Goal: Task Accomplishment & Management: Complete application form

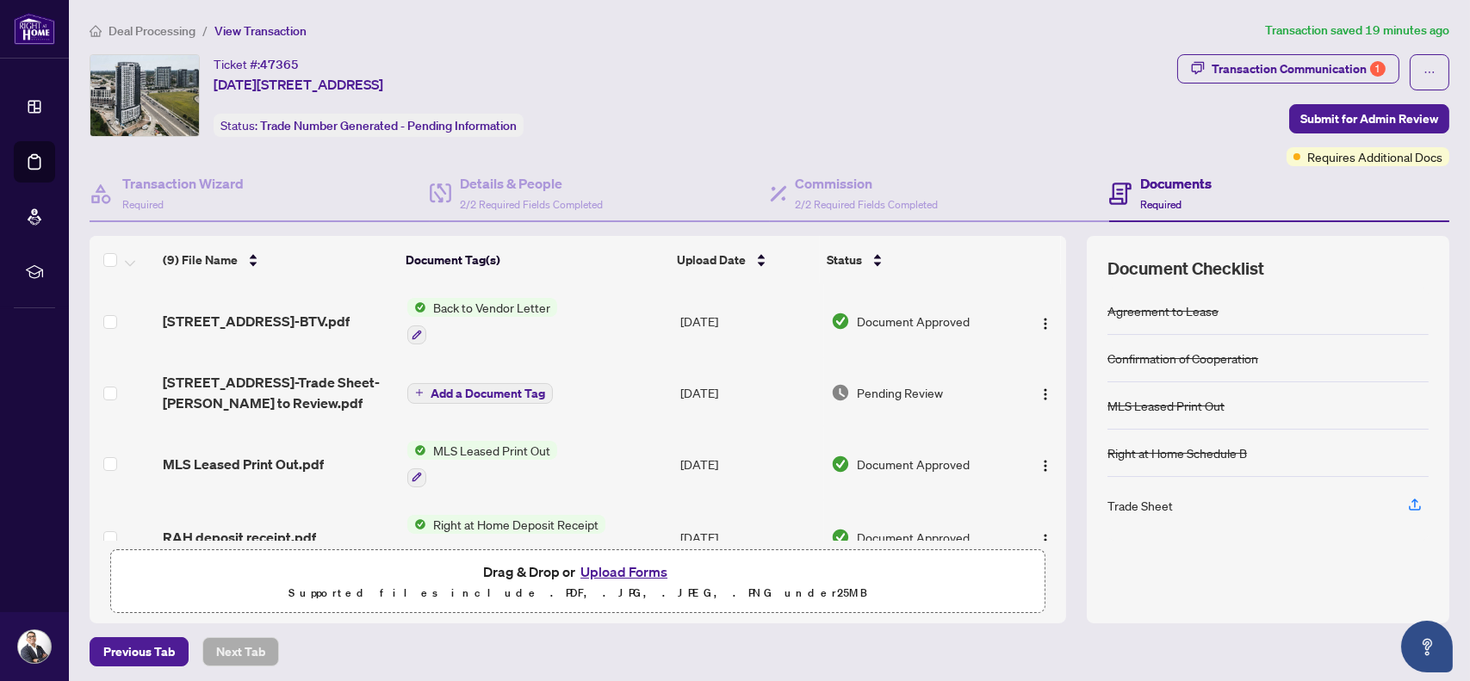
click at [565, 517] on span "Right at Home Deposit Receipt" at bounding box center [515, 524] width 179 height 19
click at [550, 606] on span "Right at Home Deposit Receipt" at bounding box center [509, 605] width 179 height 19
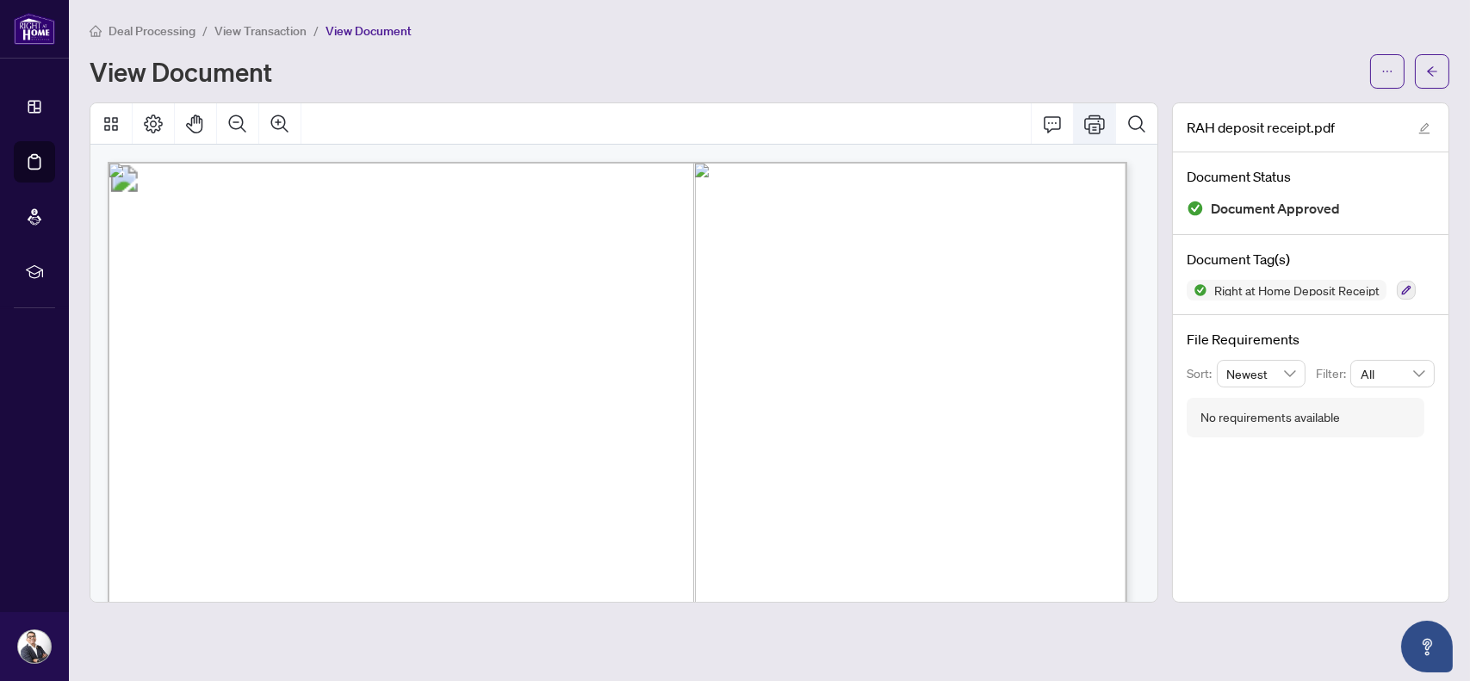
click at [1091, 123] on button "Print" at bounding box center [1094, 123] width 41 height 41
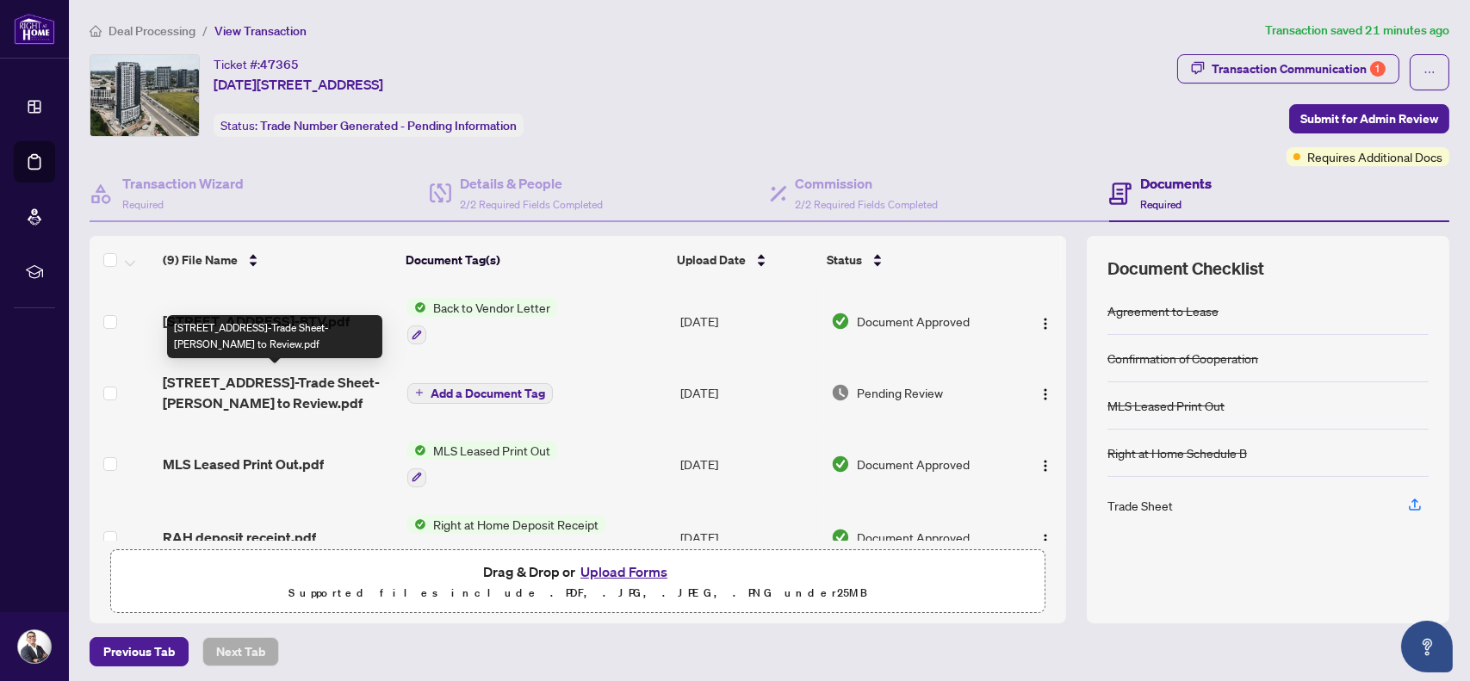
click at [320, 380] on span "[STREET_ADDRESS]-Trade Sheet-[PERSON_NAME] to Review.pdf" at bounding box center [278, 392] width 231 height 41
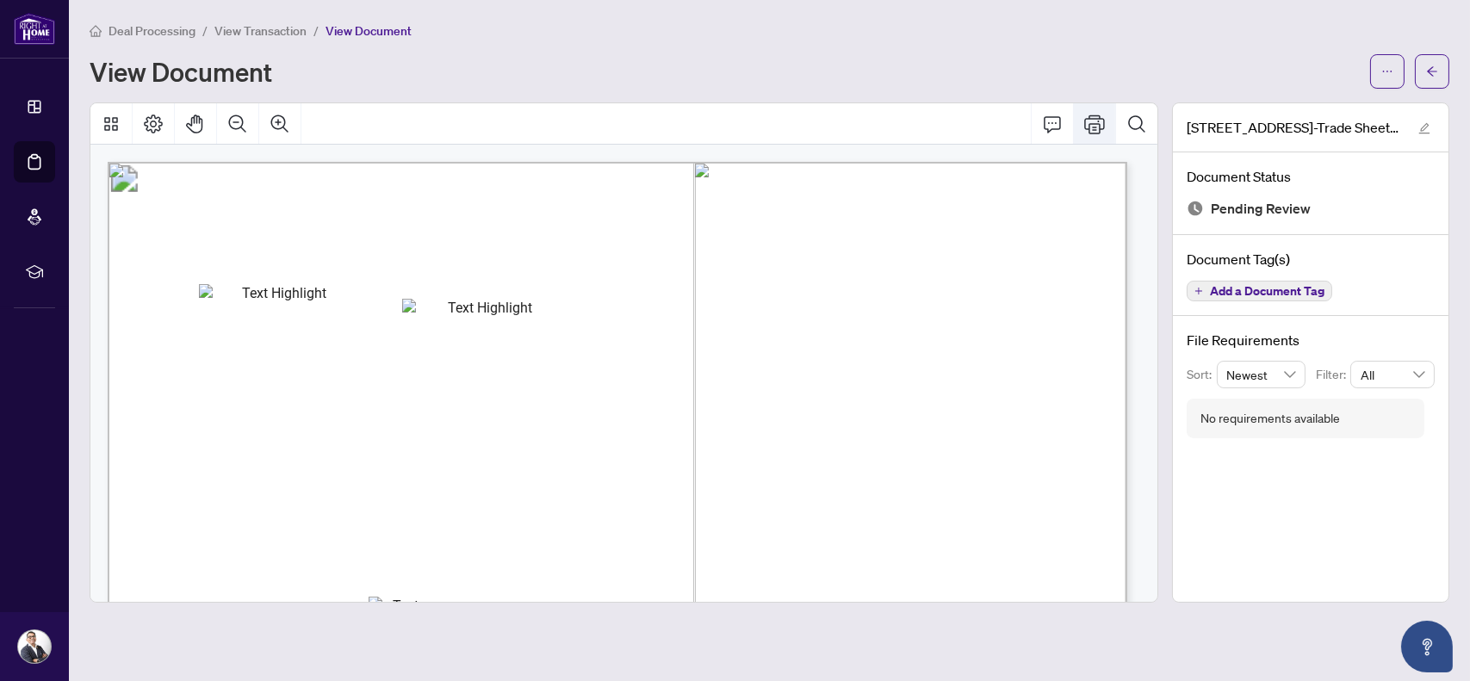
click at [1099, 128] on button "Print" at bounding box center [1094, 123] width 41 height 41
click at [1439, 59] on button "button" at bounding box center [1432, 71] width 34 height 34
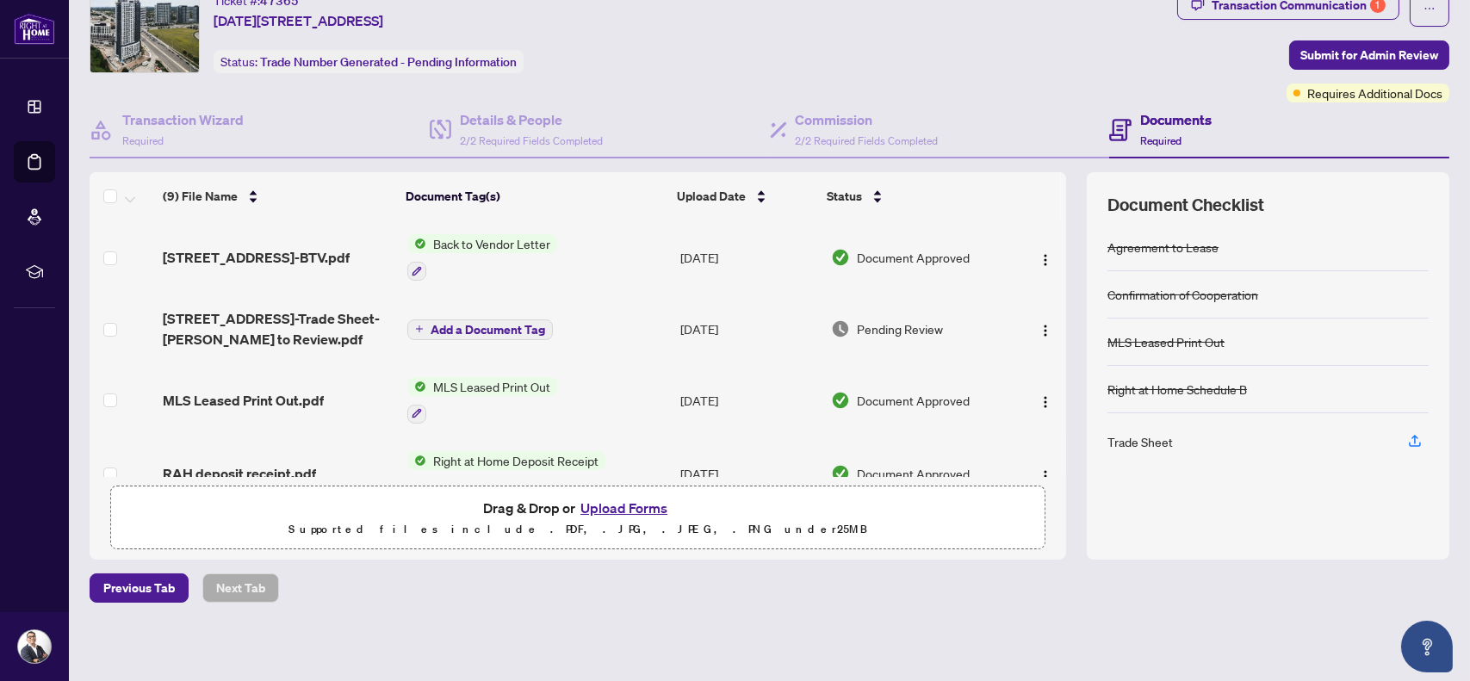
click at [622, 503] on button "Upload Forms" at bounding box center [623, 508] width 97 height 22
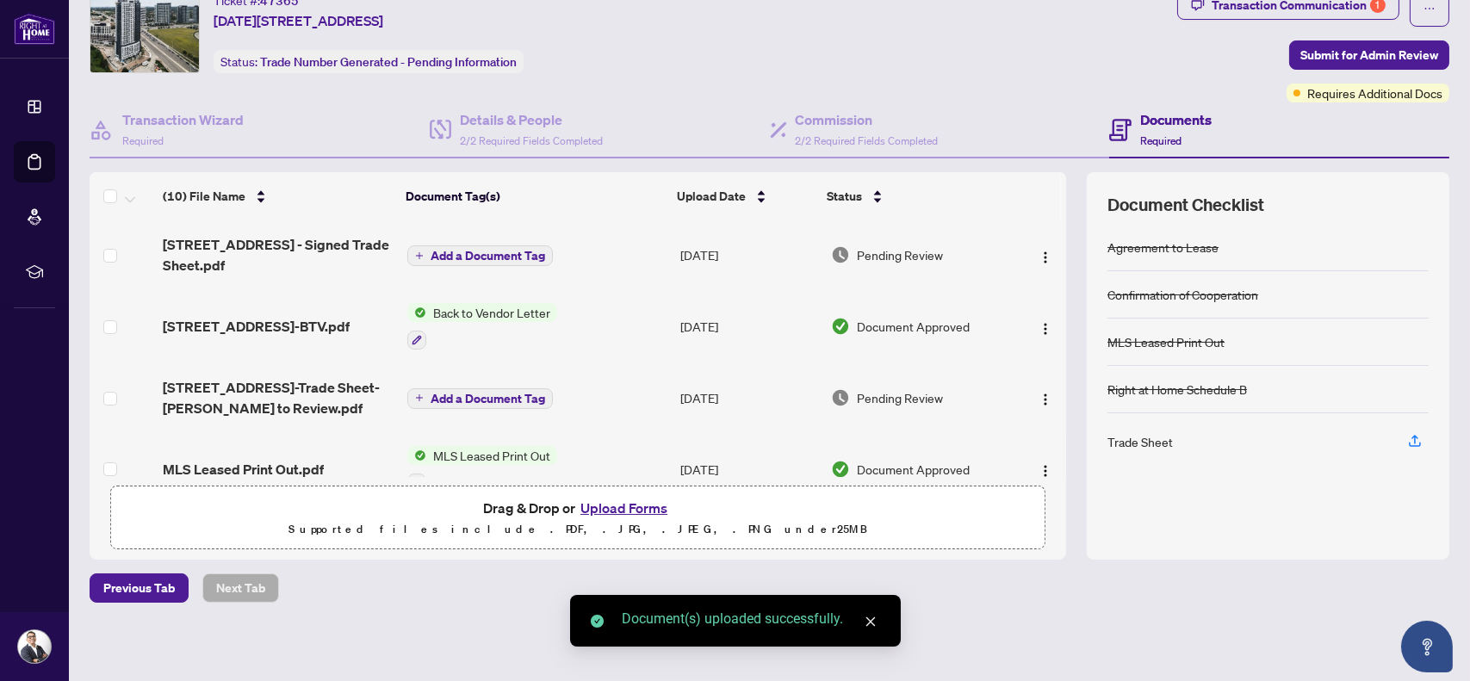
click at [482, 250] on span "Add a Document Tag" at bounding box center [487, 256] width 115 height 12
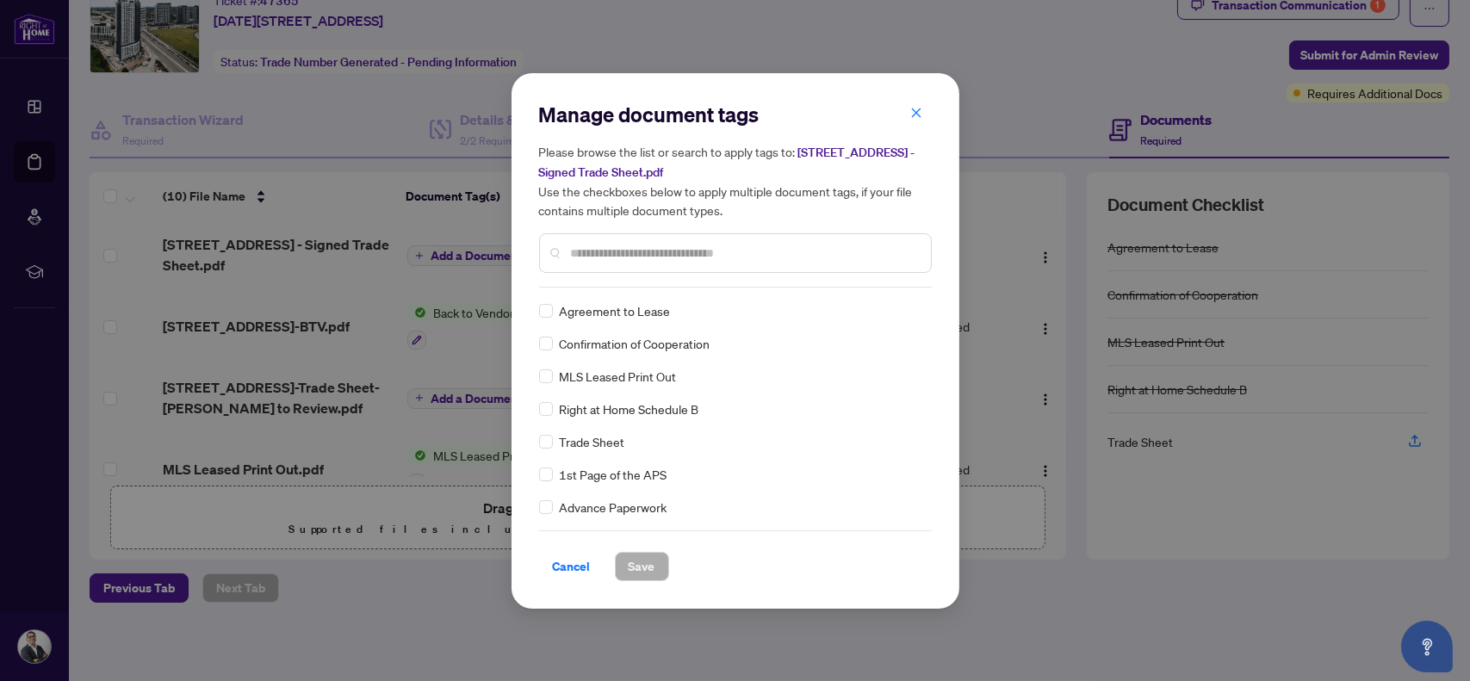
click at [655, 250] on input "text" at bounding box center [744, 253] width 346 height 19
type input "*****"
click at [641, 563] on span "Save" at bounding box center [642, 567] width 27 height 28
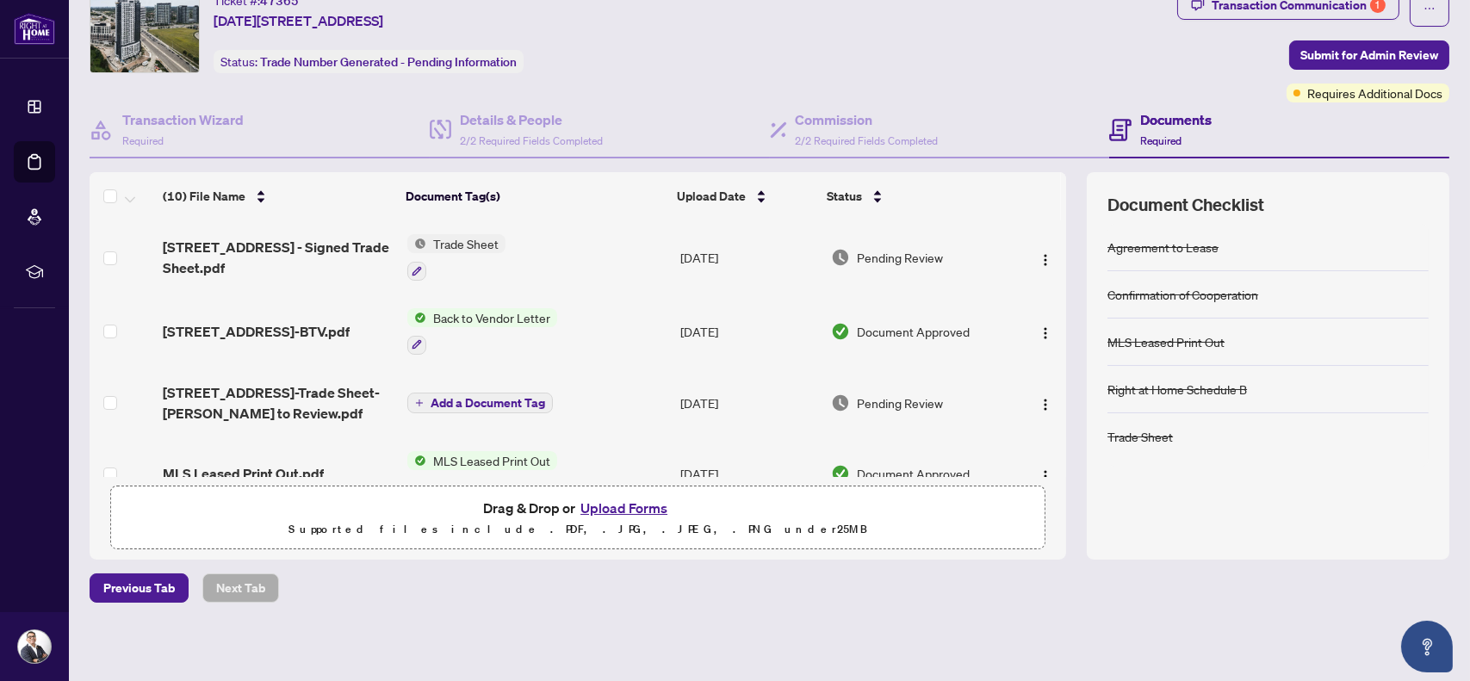
click at [1351, 51] on span "Submit for Admin Review" at bounding box center [1369, 55] width 138 height 28
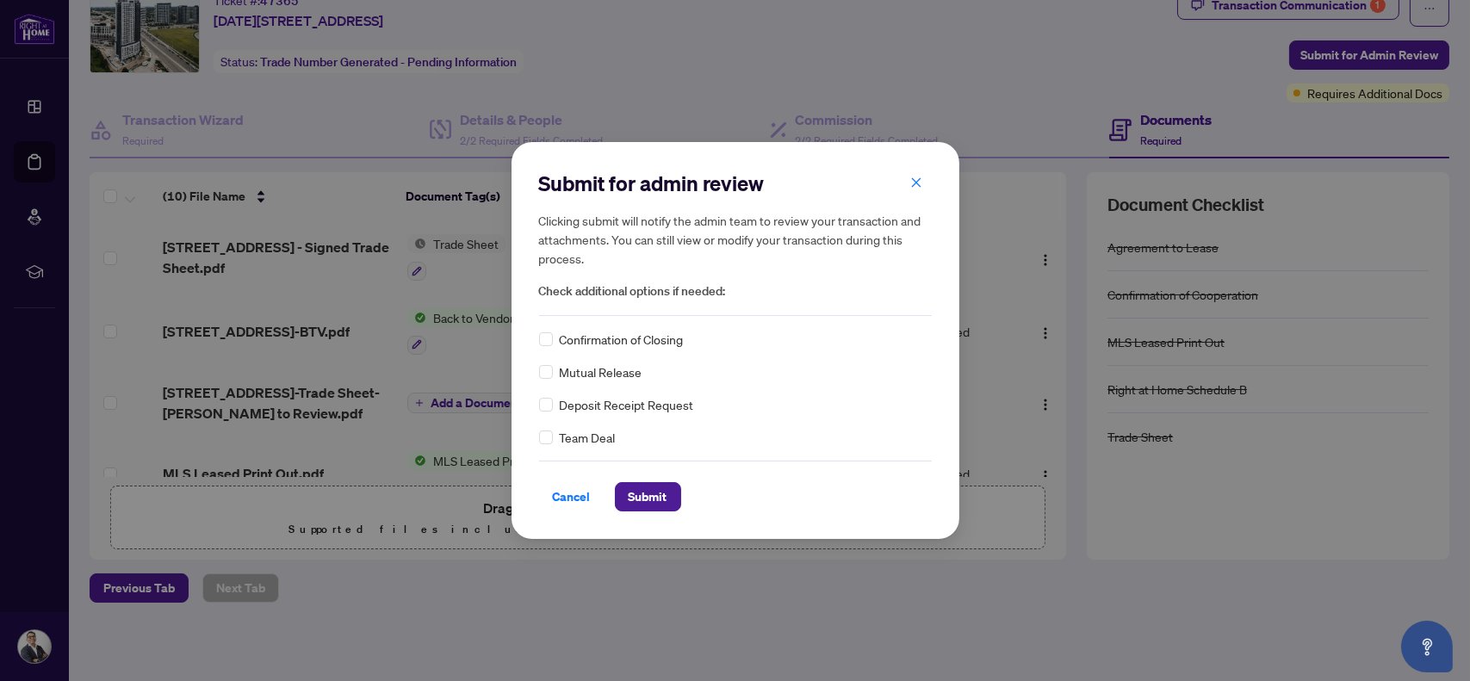
click at [647, 496] on span "Submit" at bounding box center [648, 497] width 39 height 28
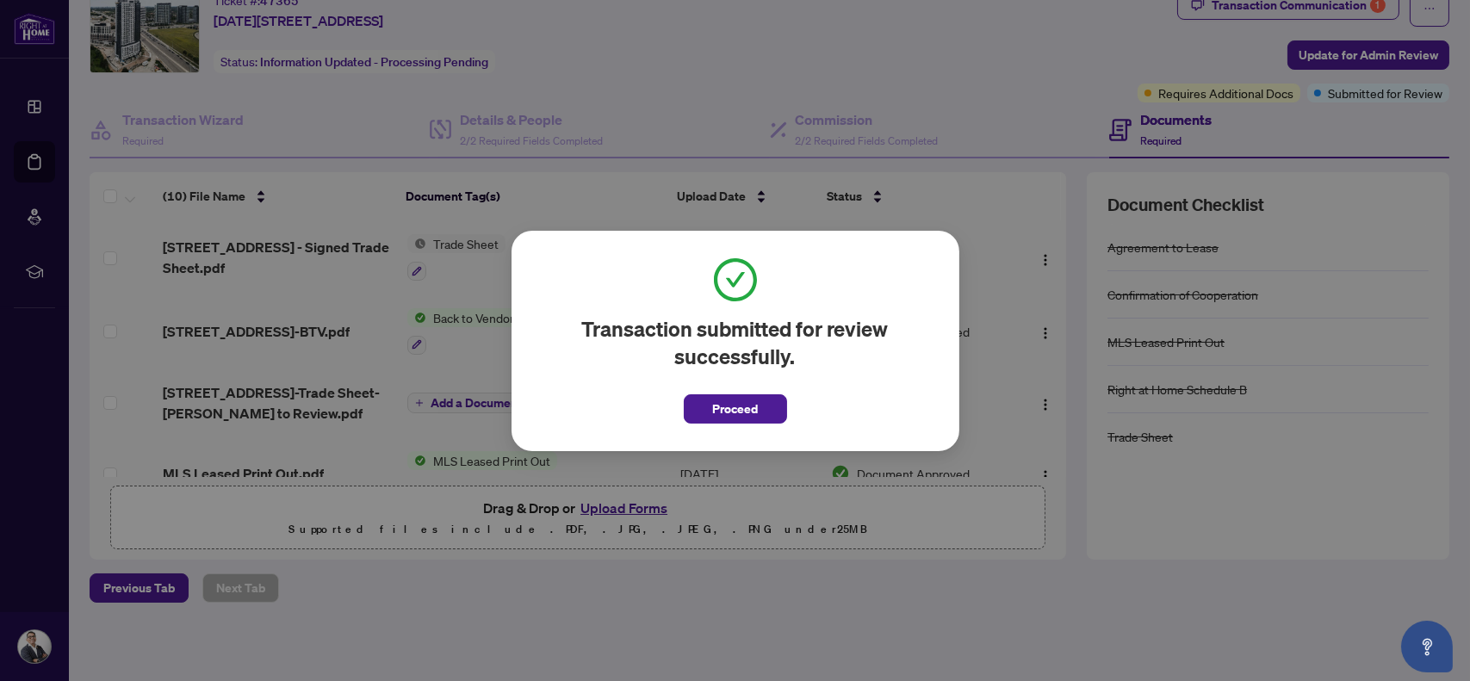
click at [746, 410] on span "Proceed" at bounding box center [735, 409] width 46 height 28
